Goal: Task Accomplishment & Management: Use online tool/utility

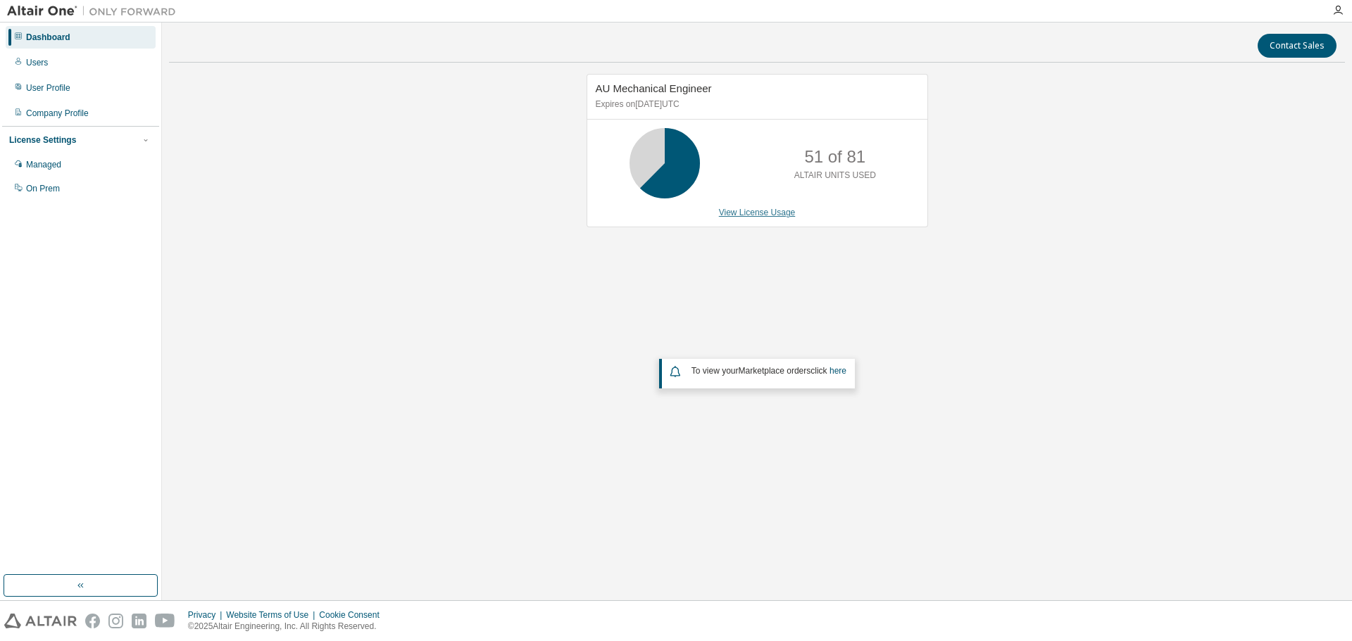
click at [774, 210] on link "View License Usage" at bounding box center [757, 213] width 77 height 10
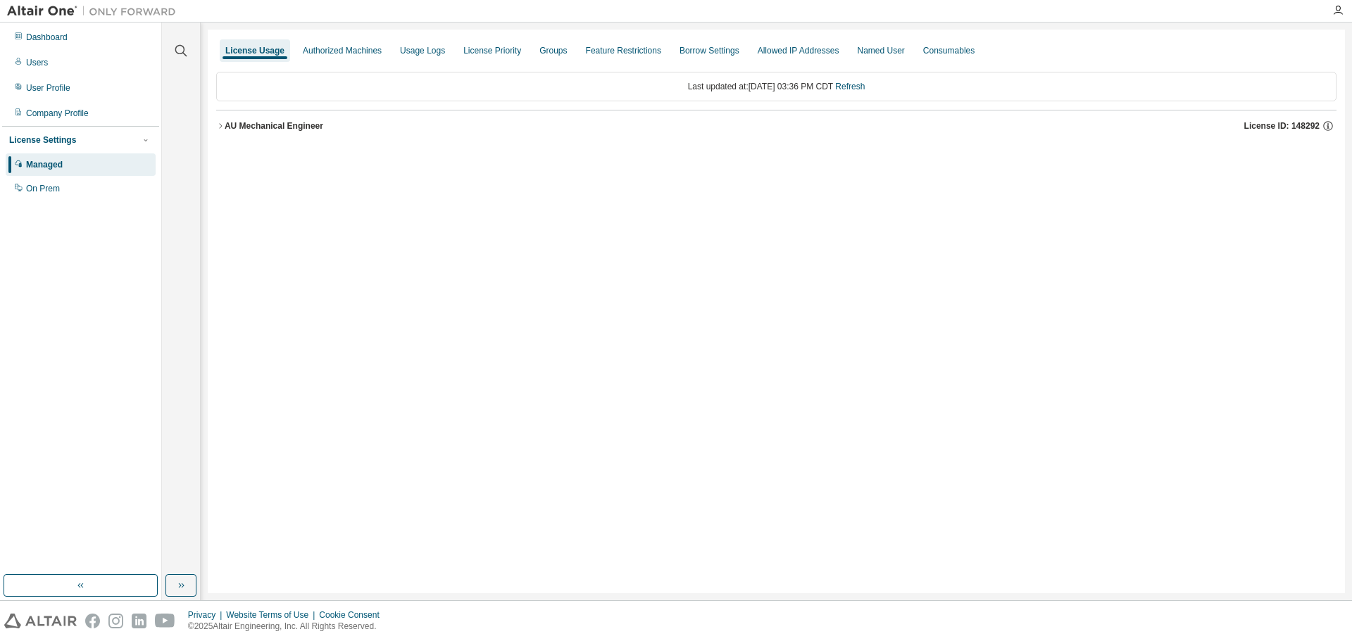
click at [288, 131] on div "AU Mechanical Engineer" at bounding box center [274, 125] width 99 height 11
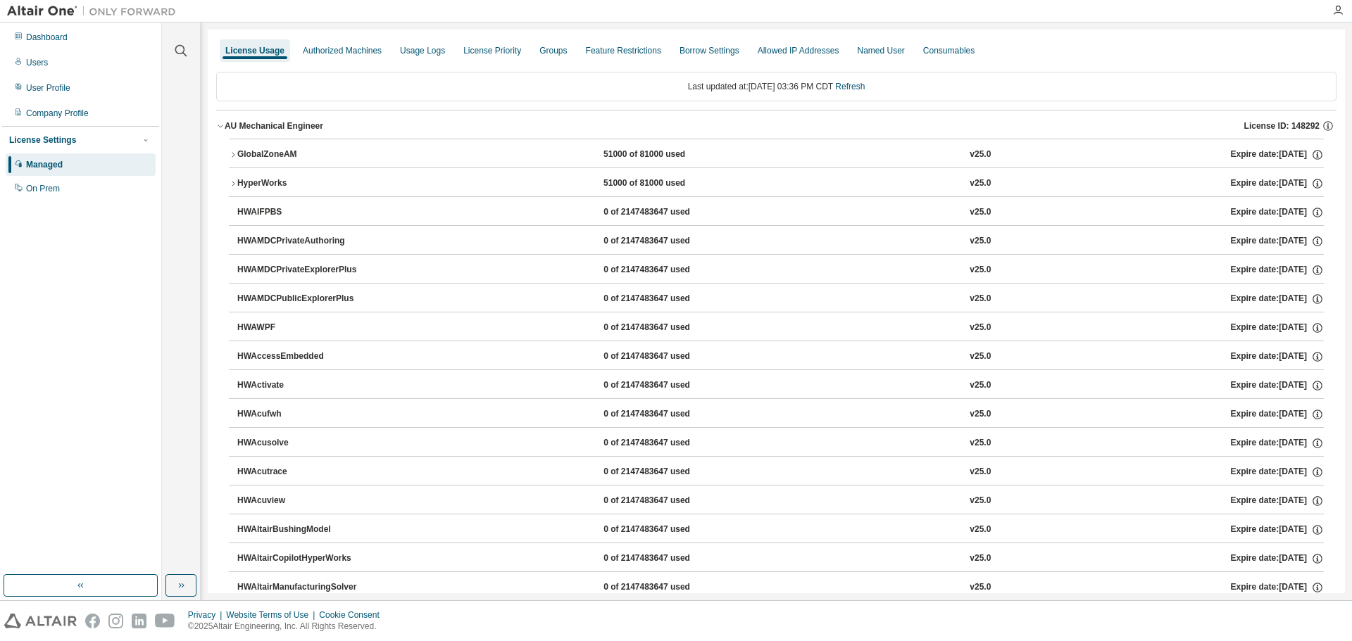
click at [258, 159] on div "GlobalZoneAM" at bounding box center [300, 155] width 127 height 13
